Goal: Task Accomplishment & Management: Manage account settings

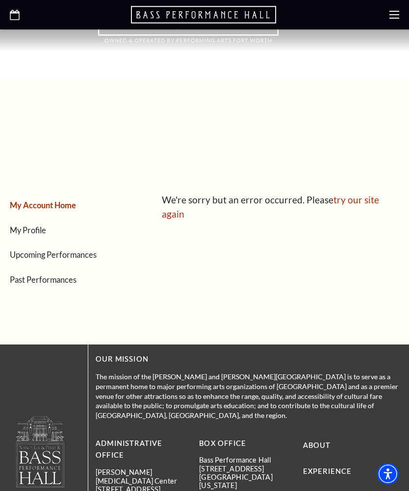
click at [44, 258] on link "Upcoming Performances" at bounding box center [53, 254] width 87 height 9
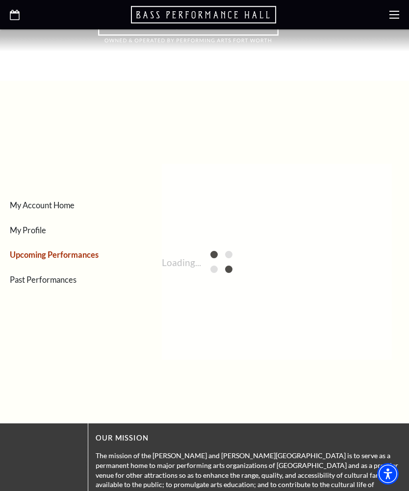
click at [45, 251] on link "Upcoming Performances" at bounding box center [54, 254] width 89 height 9
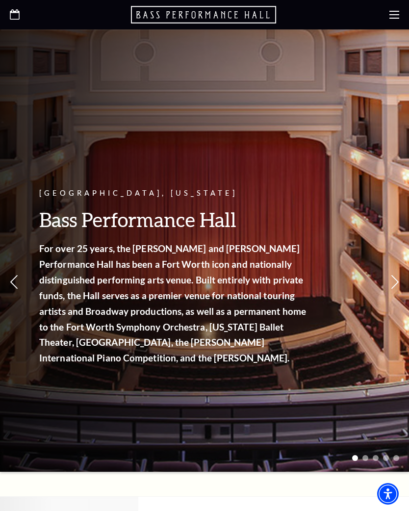
click at [391, 15] on use at bounding box center [394, 15] width 10 height 8
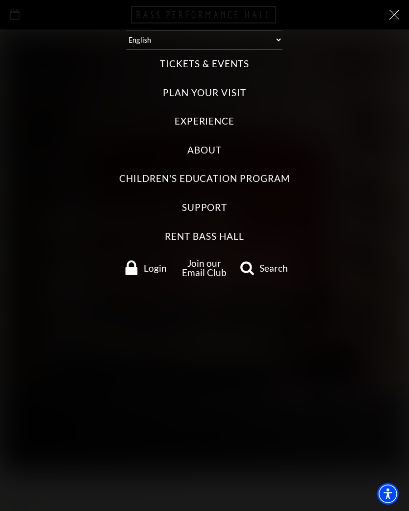
click at [392, 23] on div "Select: English Español Tickets & Events Now On Sale Broadway At The Bass prese…" at bounding box center [204, 255] width 409 height 511
click at [396, 19] on icon at bounding box center [394, 15] width 10 height 10
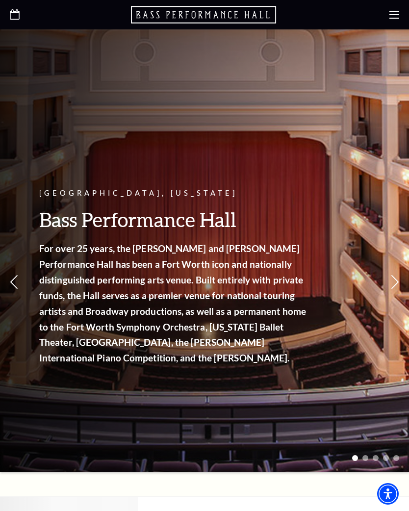
click at [396, 12] on use at bounding box center [394, 15] width 10 height 8
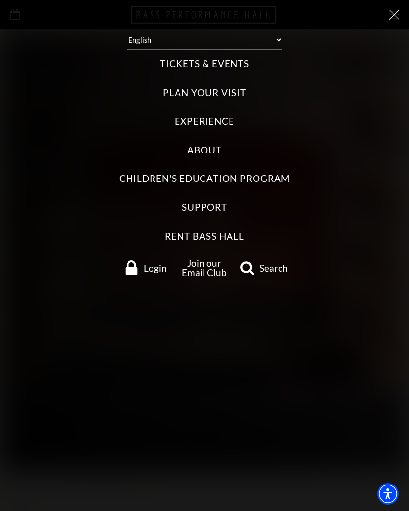
click at [392, 17] on icon at bounding box center [394, 15] width 10 height 10
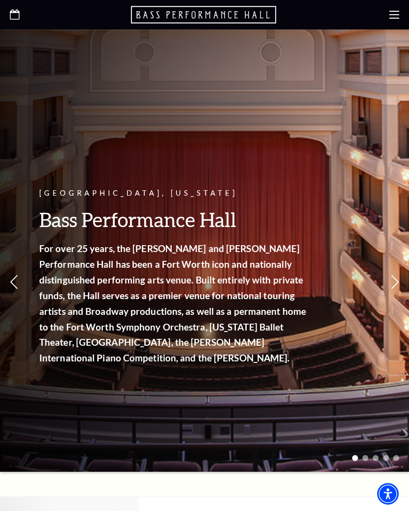
click at [395, 12] on icon at bounding box center [394, 15] width 10 height 10
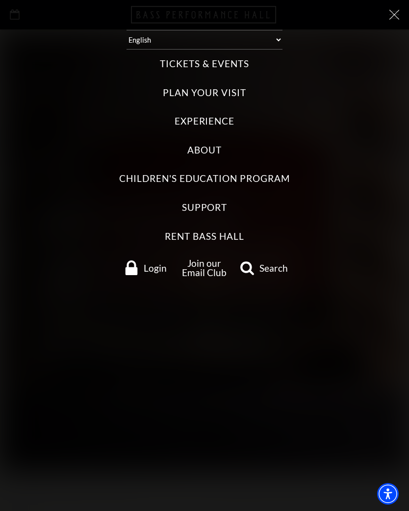
click at [228, 63] on label "Tickets & Events" at bounding box center [204, 63] width 89 height 13
click at [0, 0] on Events "Tickets & Events" at bounding box center [0, 0] width 0 height 0
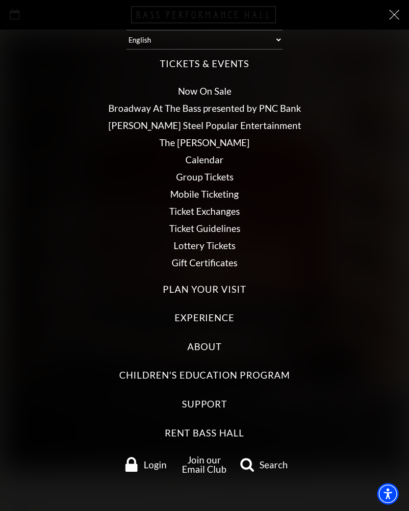
click at [160, 460] on span "Login" at bounding box center [155, 464] width 23 height 9
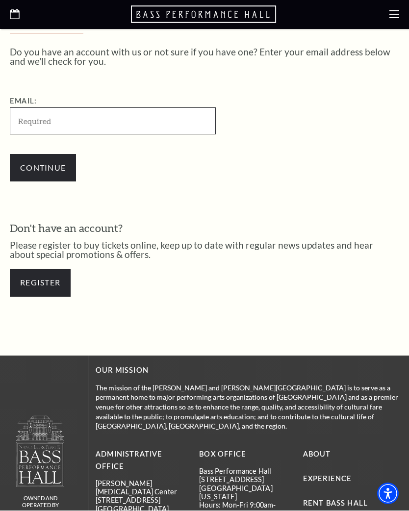
scroll to position [239, 0]
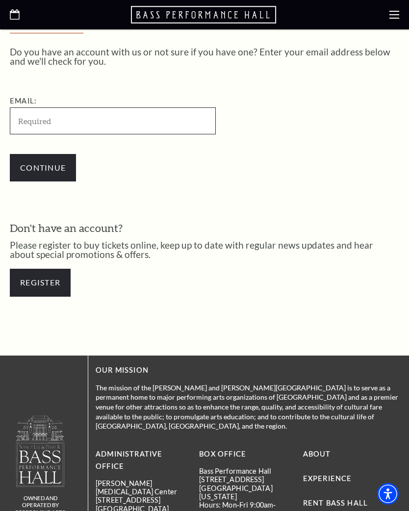
click at [77, 124] on input "Email:" at bounding box center [113, 120] width 206 height 27
click at [22, 126] on input "Lowens0653@gmail.com" at bounding box center [113, 120] width 206 height 27
type input "[EMAIL_ADDRESS][DOMAIN_NAME]"
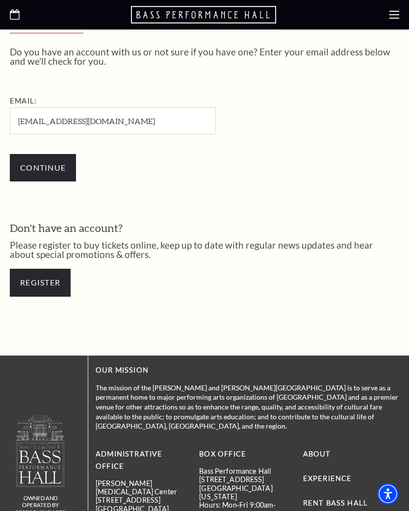
click at [52, 169] on input "Continue" at bounding box center [43, 167] width 66 height 27
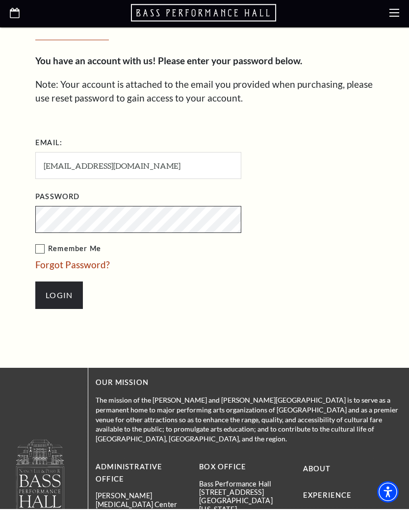
scroll to position [290, 0]
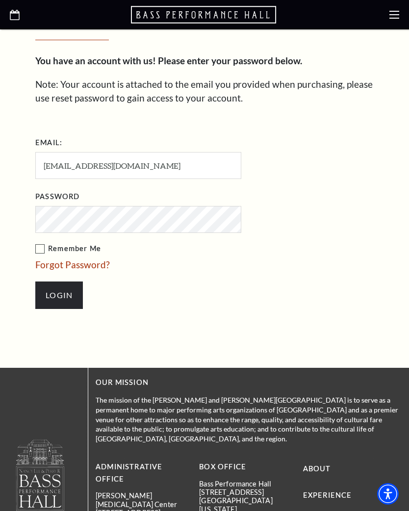
click at [38, 249] on label "Remember Me" at bounding box center [187, 249] width 304 height 12
click at [0, 0] on input "Remember Me" at bounding box center [0, 0] width 0 height 0
click at [71, 292] on input "Login" at bounding box center [59, 295] width 48 height 27
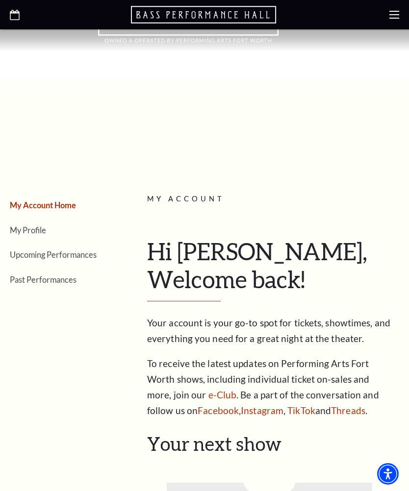
click at [394, 14] on icon at bounding box center [394, 15] width 10 height 10
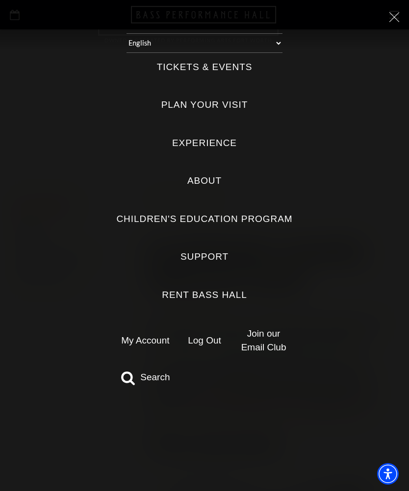
click at [211, 335] on link "Log Out" at bounding box center [204, 340] width 33 height 10
